Goal: Task Accomplishment & Management: Complete application form

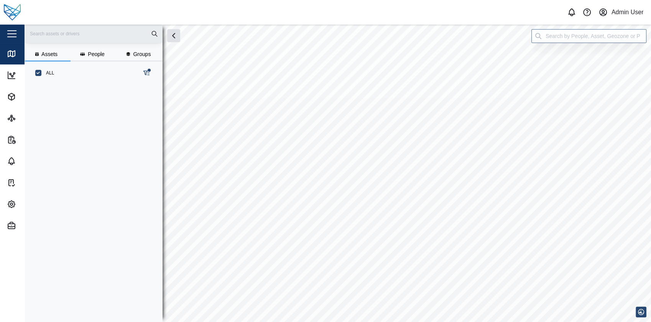
scroll to position [227, 119]
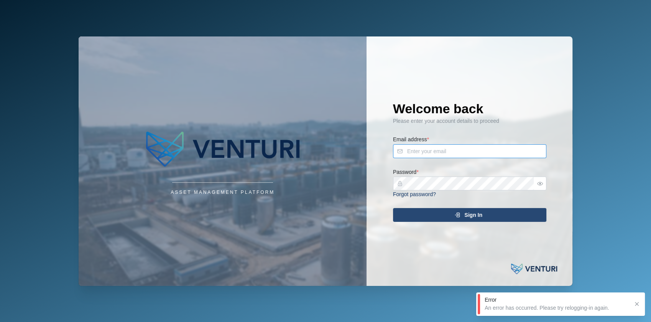
type input "[EMAIL_ADDRESS][DOMAIN_NAME]"
click at [448, 211] on div "Sign In" at bounding box center [468, 214] width 141 height 13
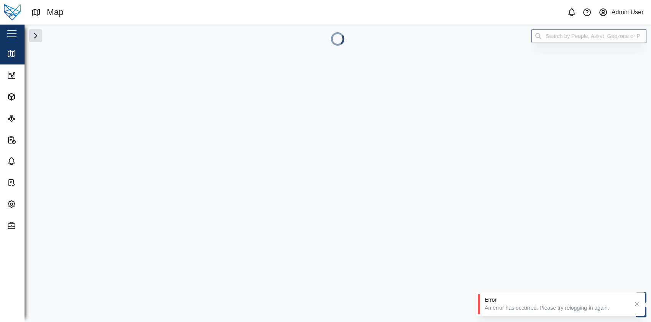
scroll to position [0, 0]
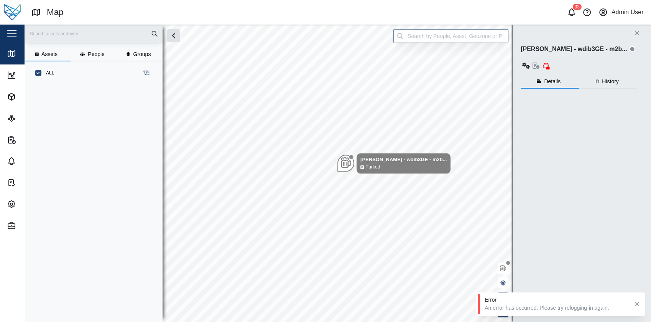
scroll to position [227, 119]
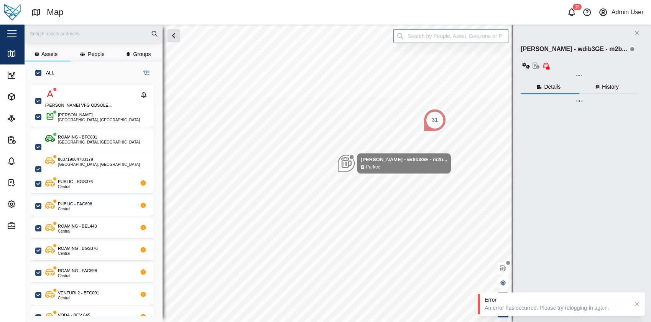
click at [24, 37] on div "Close" at bounding box center [50, 34] width 100 height 18
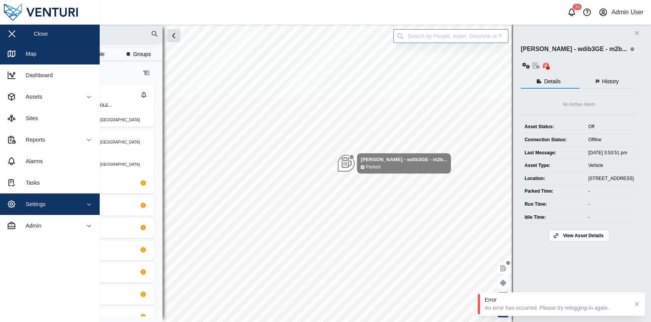
click at [58, 201] on div "Settings" at bounding box center [42, 203] width 70 height 9
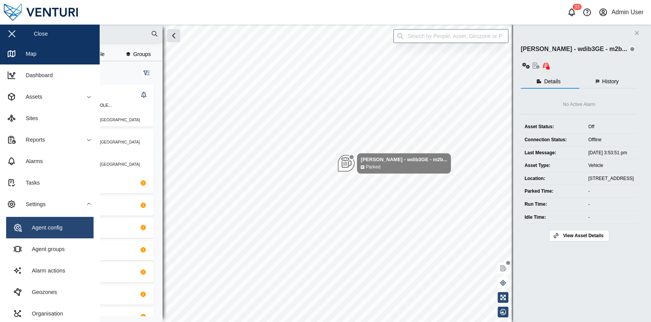
click at [56, 225] on div "Agent config" at bounding box center [44, 227] width 36 height 8
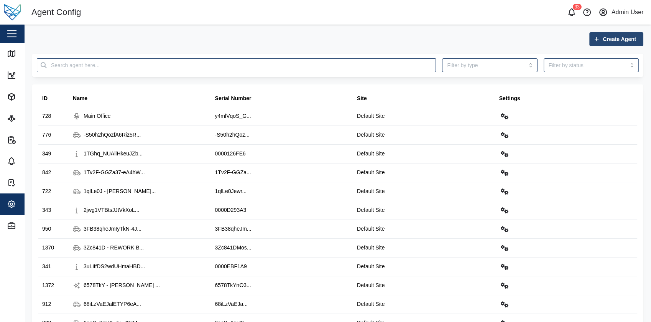
click at [603, 43] on span "Create Agent" at bounding box center [619, 39] width 33 height 13
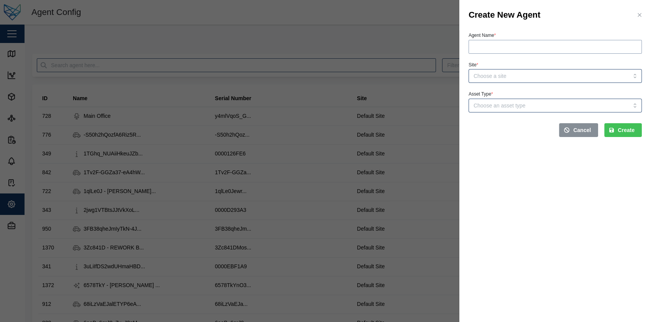
click at [557, 46] on input "Agent Name *" at bounding box center [554, 47] width 173 height 14
type input "Test New Asset"
click at [540, 76] on input "Site *" at bounding box center [554, 76] width 173 height 14
type input "Default Site"
click at [549, 110] on input "Asset Type *" at bounding box center [554, 106] width 173 height 14
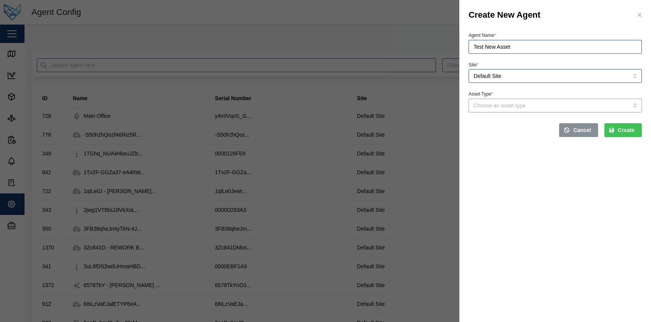
click at [549, 110] on input "Asset Type *" at bounding box center [554, 106] width 173 height 14
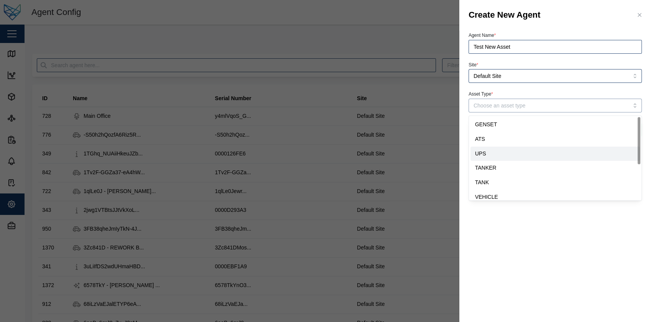
scroll to position [63, 0]
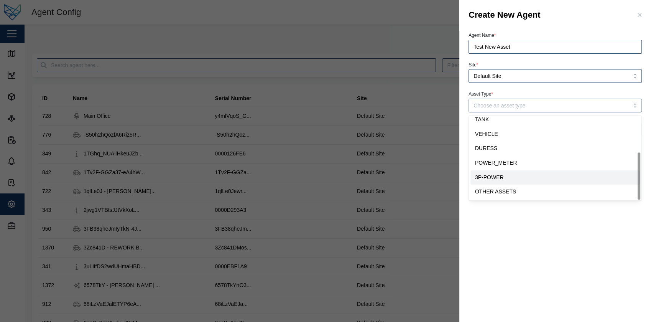
type input "OTHER ASSETS"
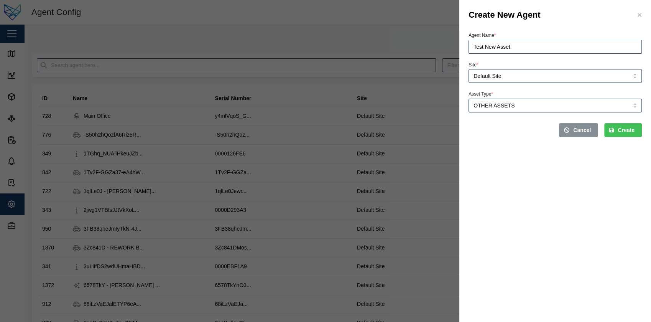
click at [622, 138] on div "Cancel Create" at bounding box center [554, 127] width 179 height 25
click at [636, 126] on button "Create" at bounding box center [623, 130] width 38 height 14
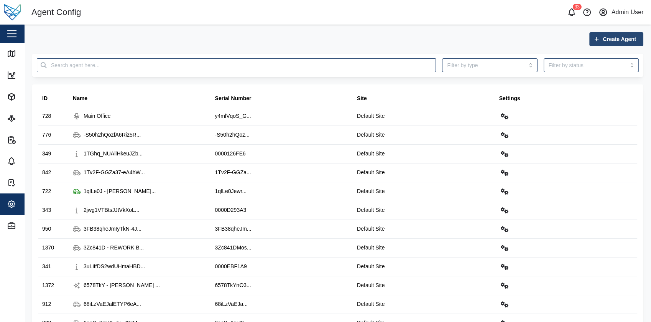
click at [603, 40] on span "Create Agent" at bounding box center [619, 39] width 33 height 13
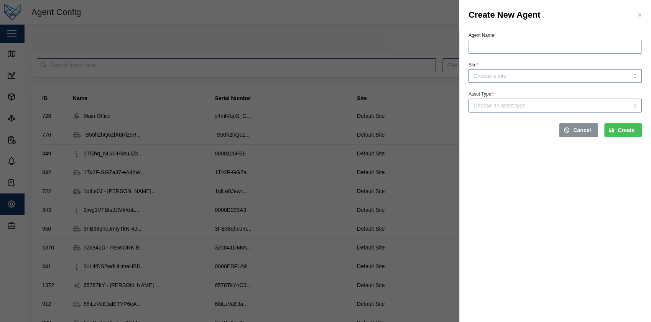
click at [569, 50] on input "Agent Name *" at bounding box center [554, 47] width 173 height 14
type input "Test New Asset"
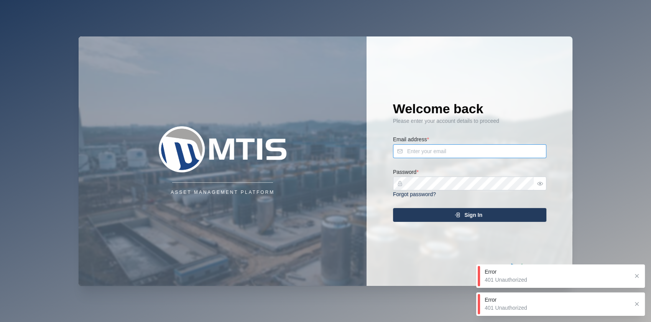
type input "[EMAIL_ADDRESS][DOMAIN_NAME]"
click at [450, 218] on div "Sign In" at bounding box center [468, 214] width 141 height 13
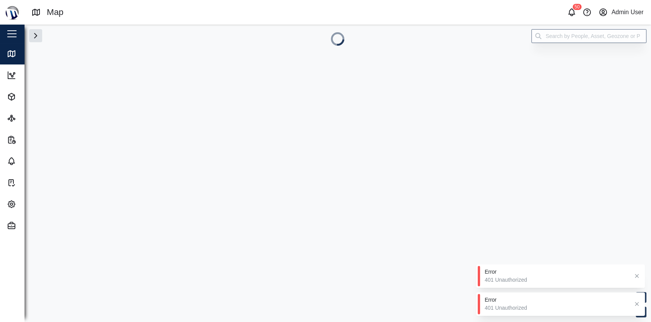
click at [16, 40] on button "button" at bounding box center [11, 33] width 13 height 13
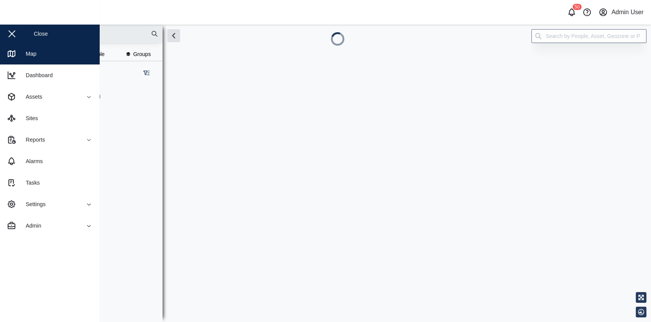
scroll to position [194, 119]
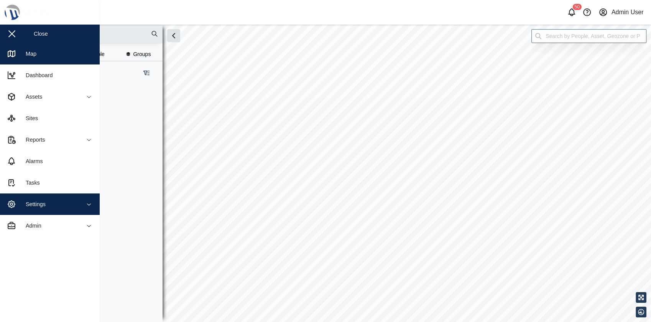
click at [63, 208] on div "Settings" at bounding box center [42, 203] width 70 height 9
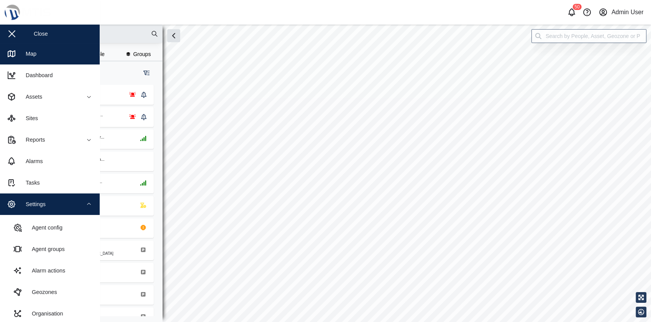
scroll to position [227, 119]
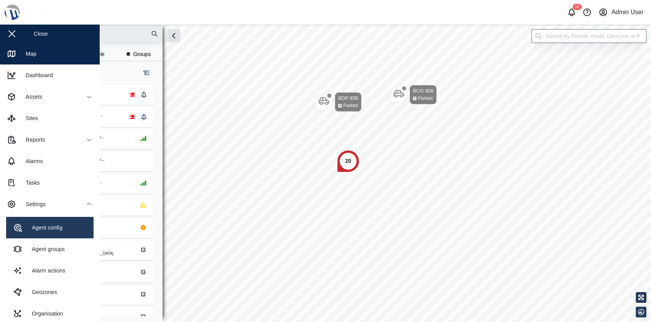
click at [58, 224] on div "Agent config" at bounding box center [44, 227] width 36 height 8
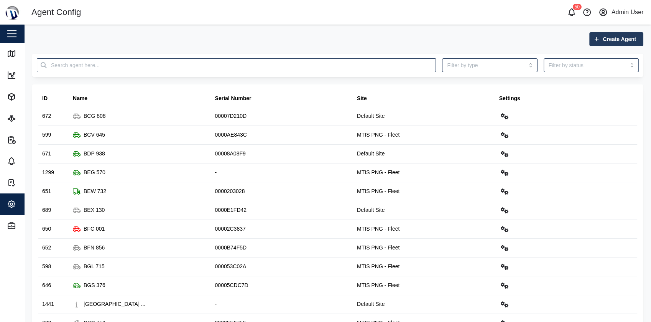
click at [610, 38] on span "Create Agent" at bounding box center [619, 39] width 33 height 13
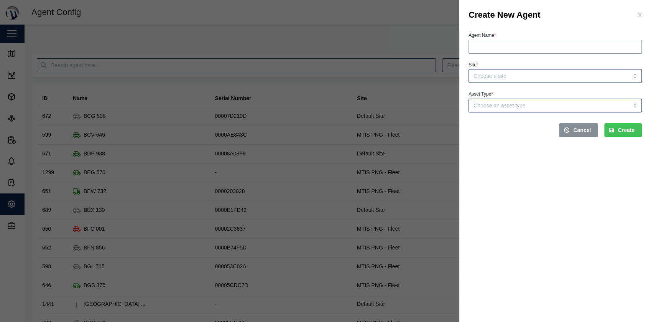
click at [540, 47] on input "Agent Name *" at bounding box center [554, 47] width 173 height 14
type input "Test New Asset"
type input "Default Site"
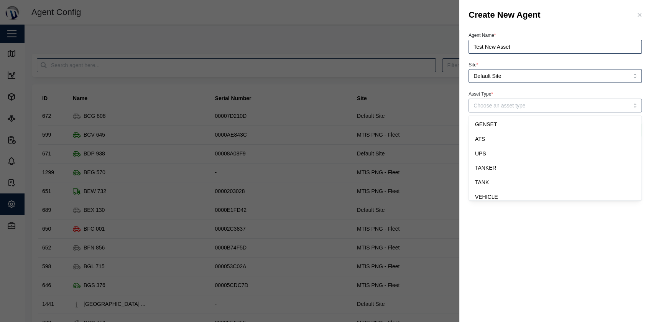
click at [567, 106] on input "Asset Type *" at bounding box center [554, 106] width 173 height 14
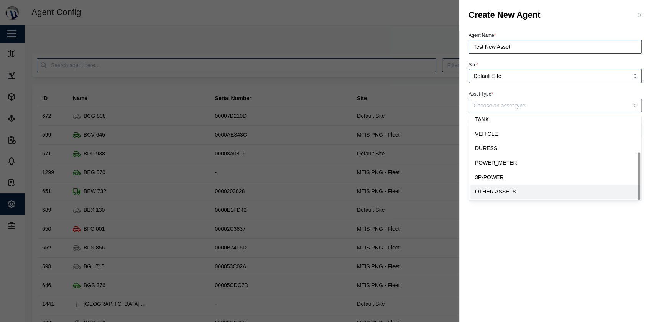
type input "OTHER ASSETS"
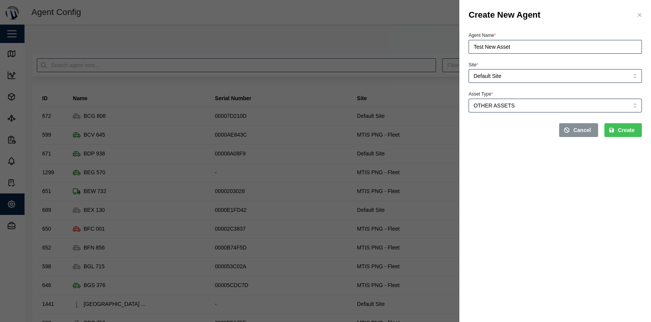
click at [626, 126] on span "Create" at bounding box center [626, 129] width 17 height 13
